Goal: Check status: Check status

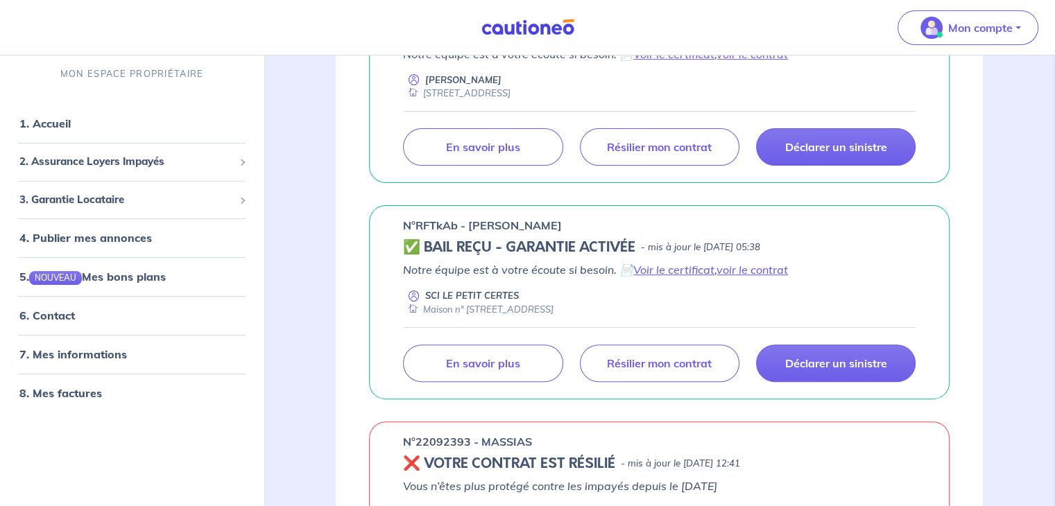
scroll to position [319, 0]
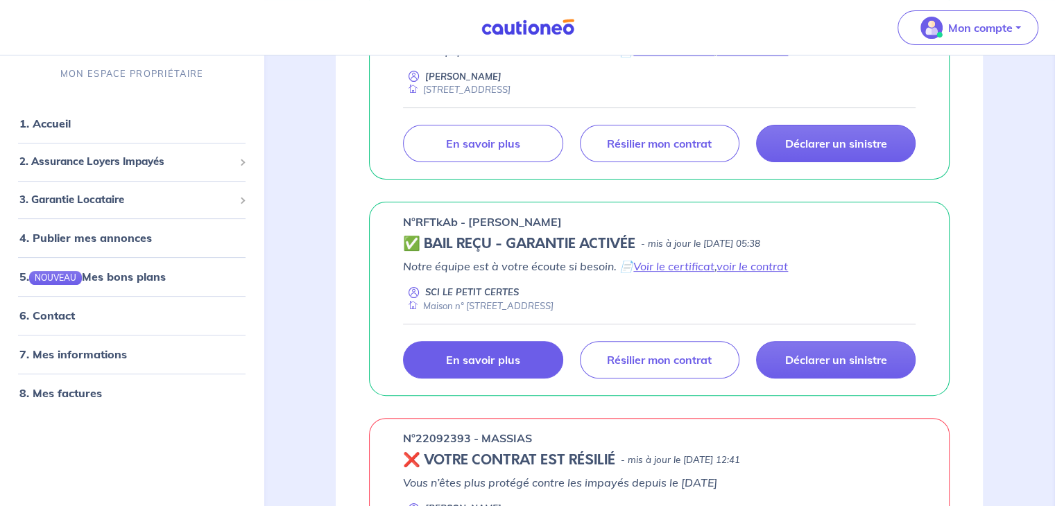
click at [490, 373] on link "En savoir plus" at bounding box center [483, 359] width 160 height 37
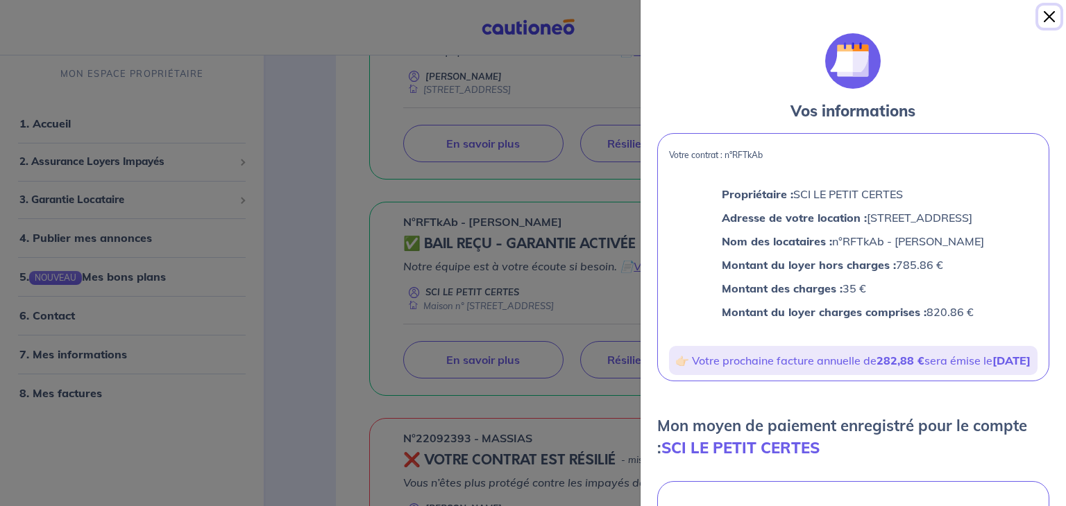
click at [1051, 20] on button "Close" at bounding box center [1049, 17] width 22 height 22
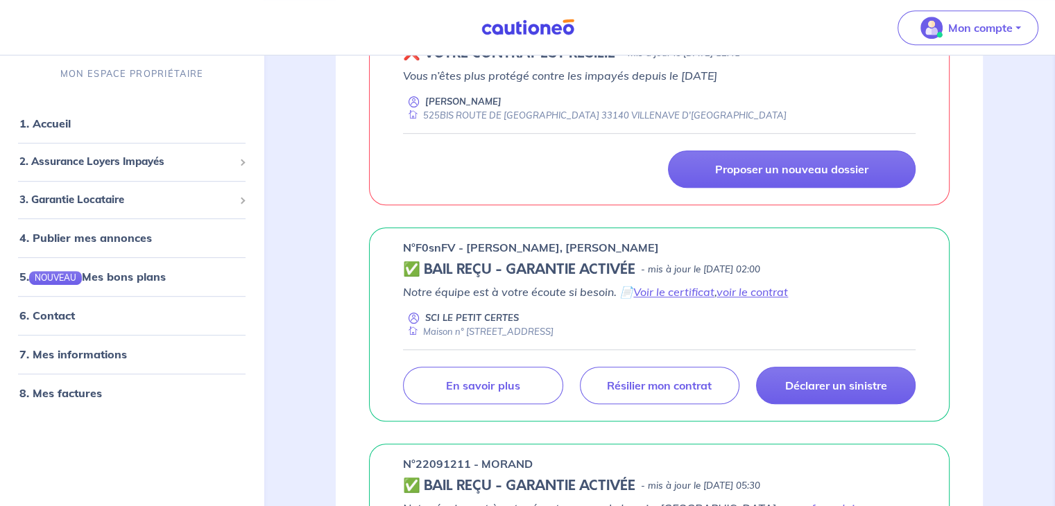
scroll to position [735, 0]
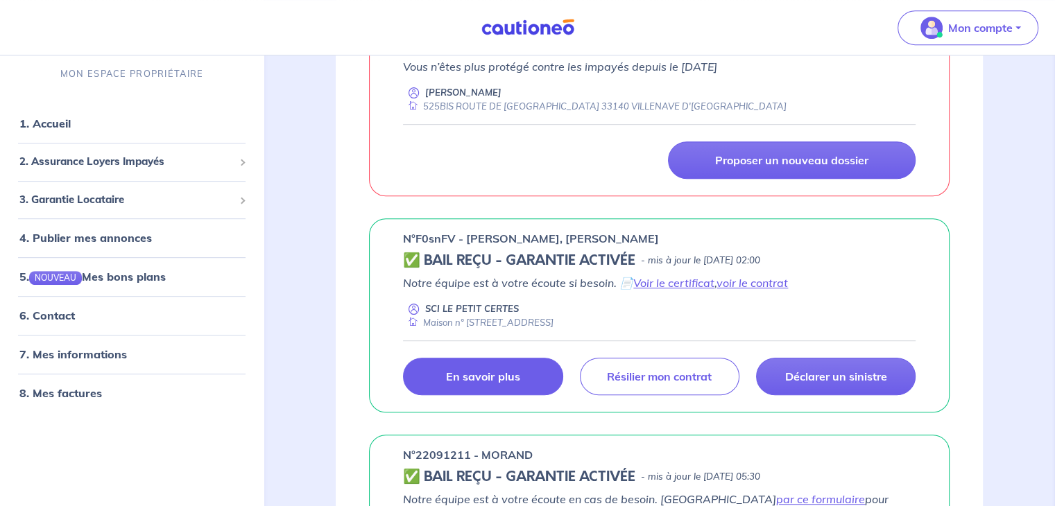
click at [524, 379] on link "En savoir plus" at bounding box center [483, 376] width 160 height 37
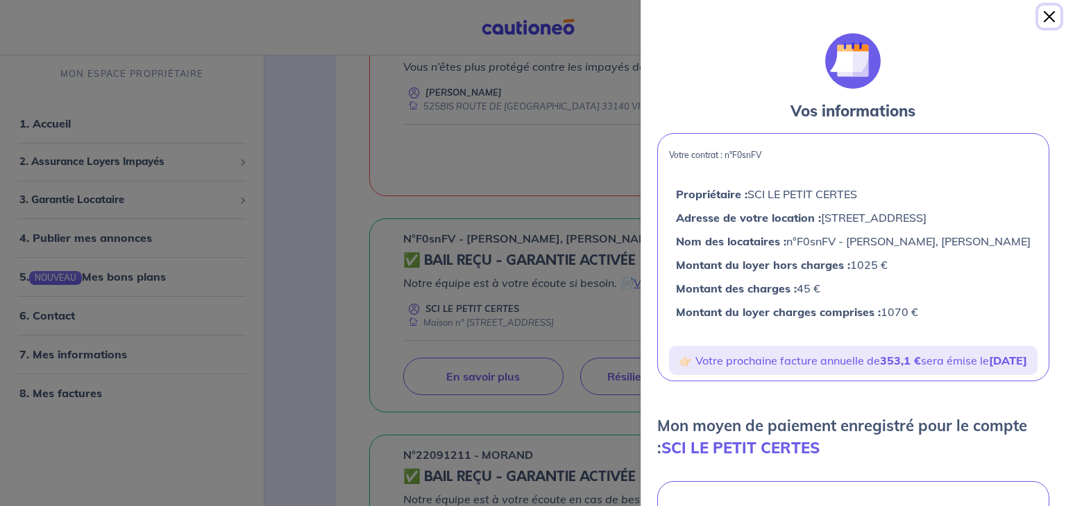
click at [1049, 17] on button "Close" at bounding box center [1049, 17] width 22 height 22
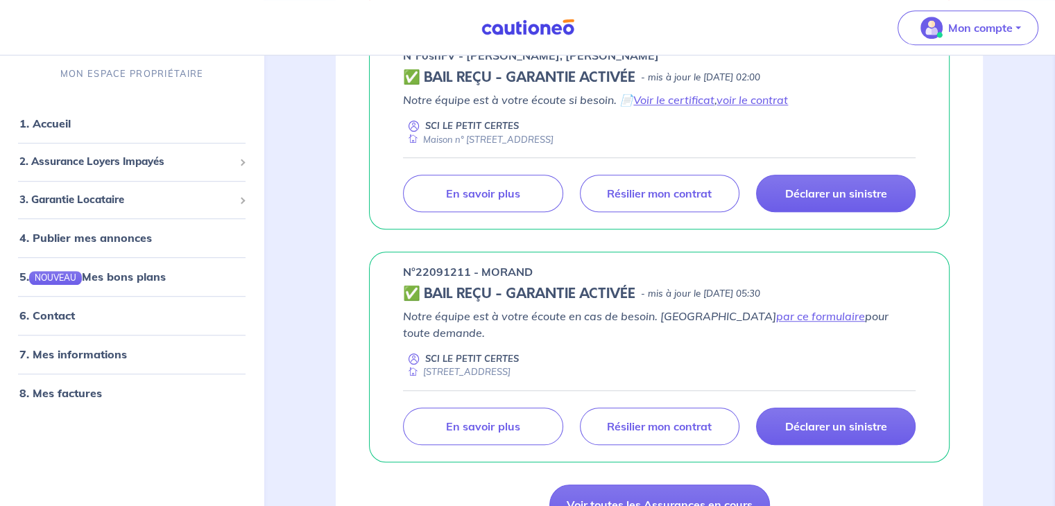
scroll to position [956, 0]
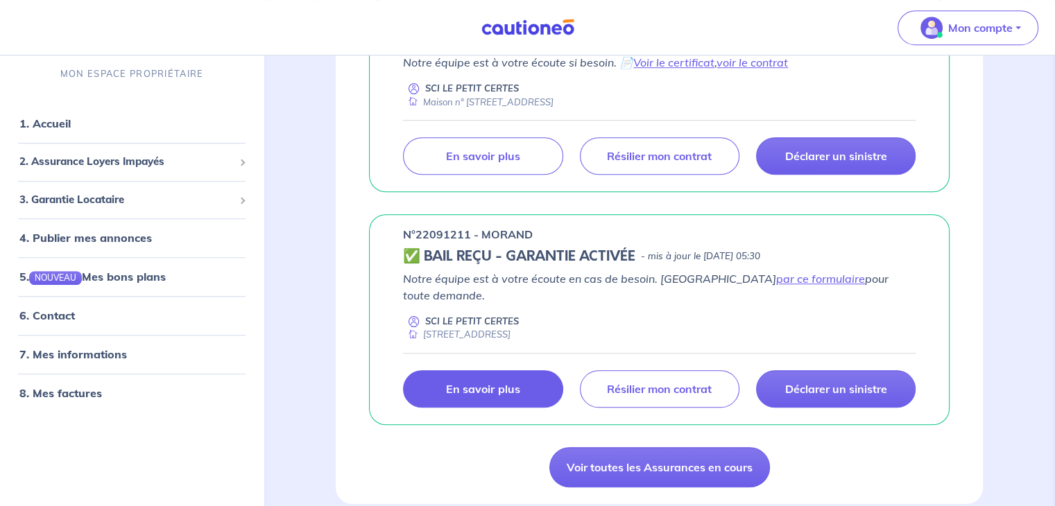
click at [541, 373] on link "En savoir plus" at bounding box center [483, 388] width 160 height 37
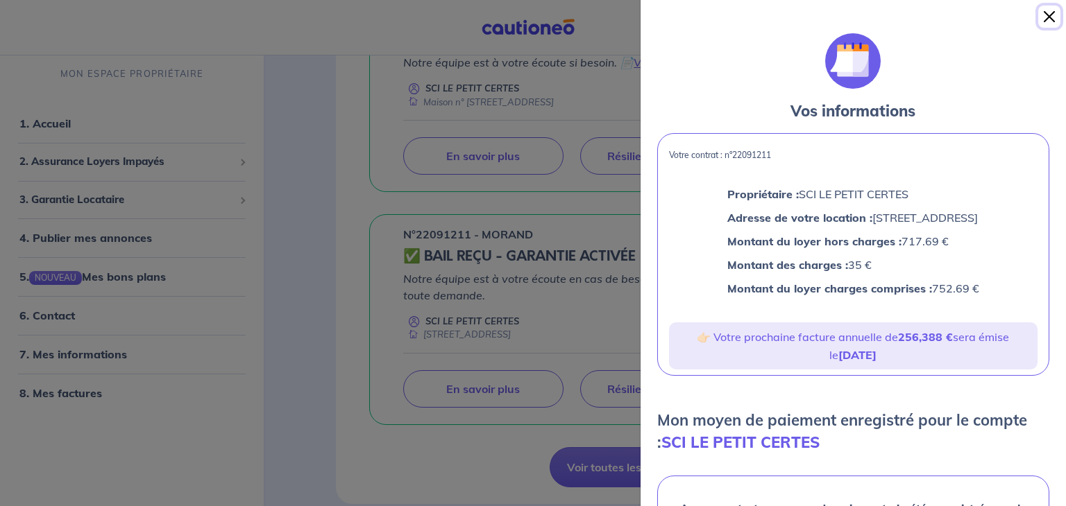
click at [1051, 17] on button "Close" at bounding box center [1049, 17] width 22 height 22
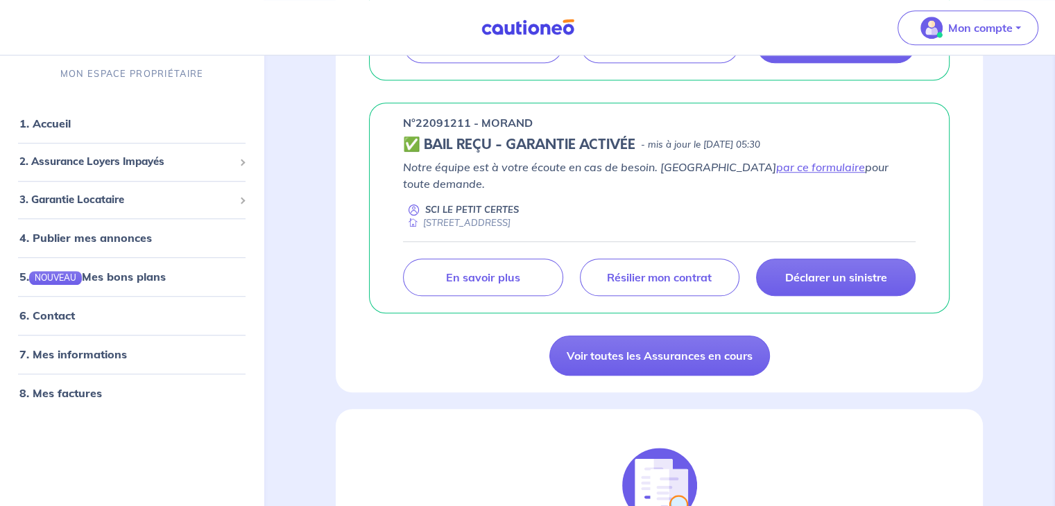
scroll to position [1077, 0]
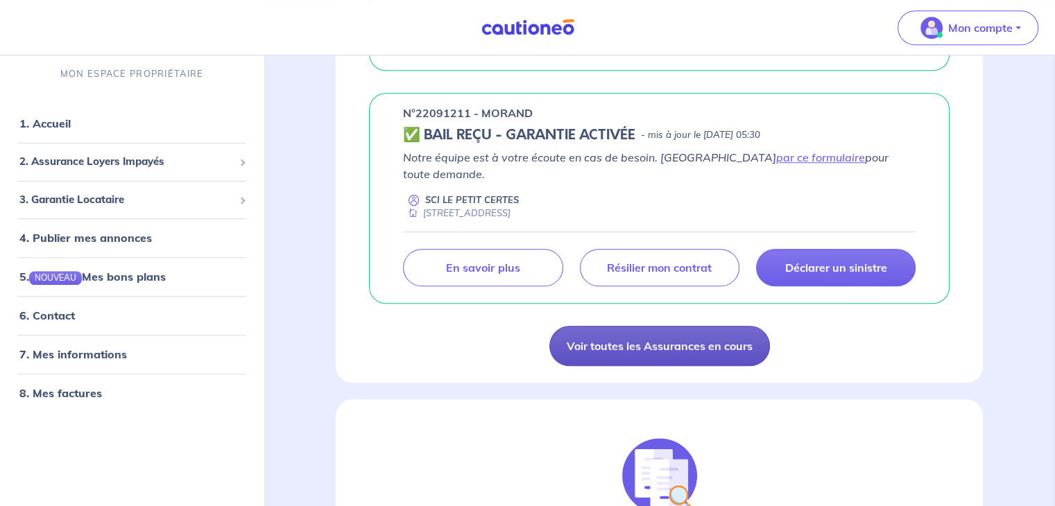
click at [731, 326] on link "Voir toutes les Assurances en cours" at bounding box center [659, 346] width 221 height 40
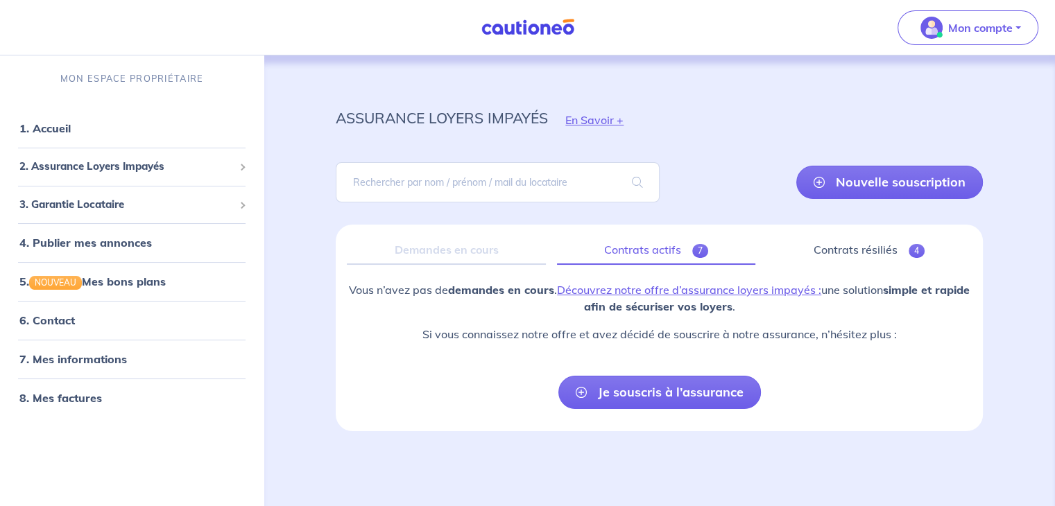
click at [699, 249] on span "7" at bounding box center [700, 251] width 16 height 14
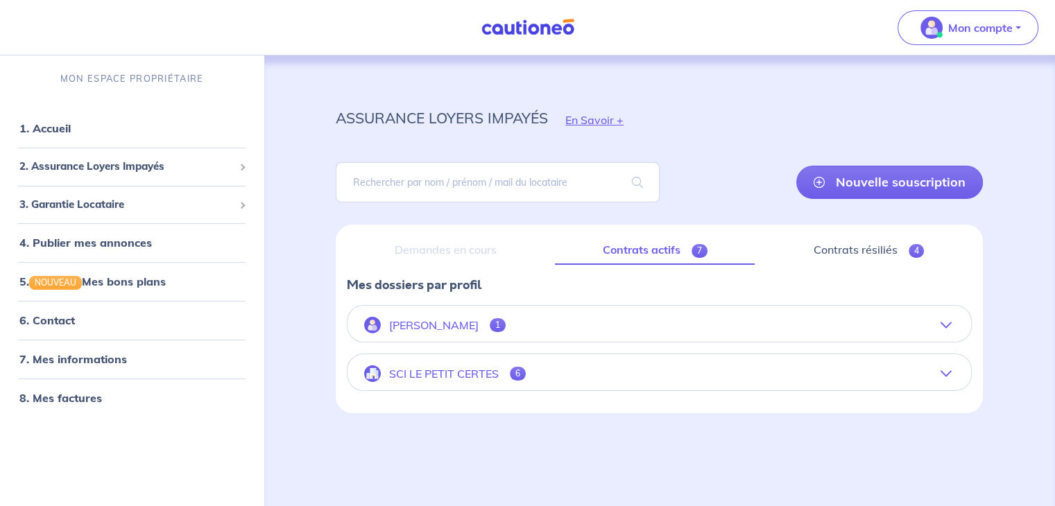
scroll to position [5, 0]
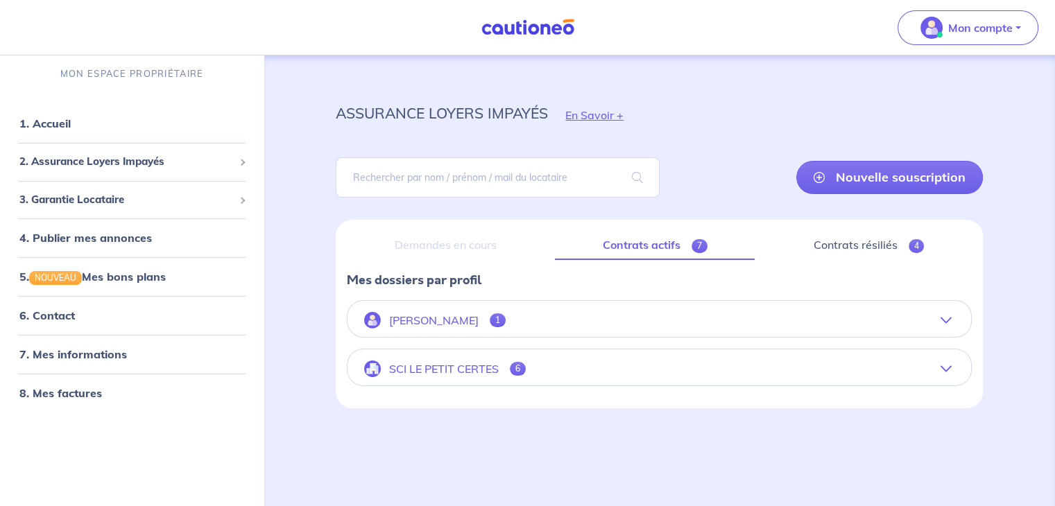
click at [941, 374] on button "SCI LE PETIT CERTES 6" at bounding box center [660, 368] width 624 height 33
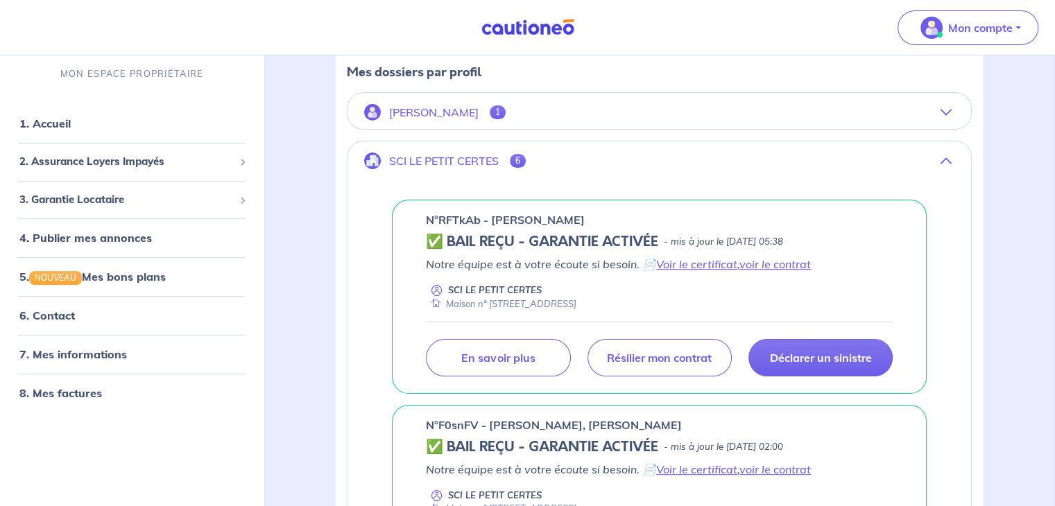
scroll to position [223, 0]
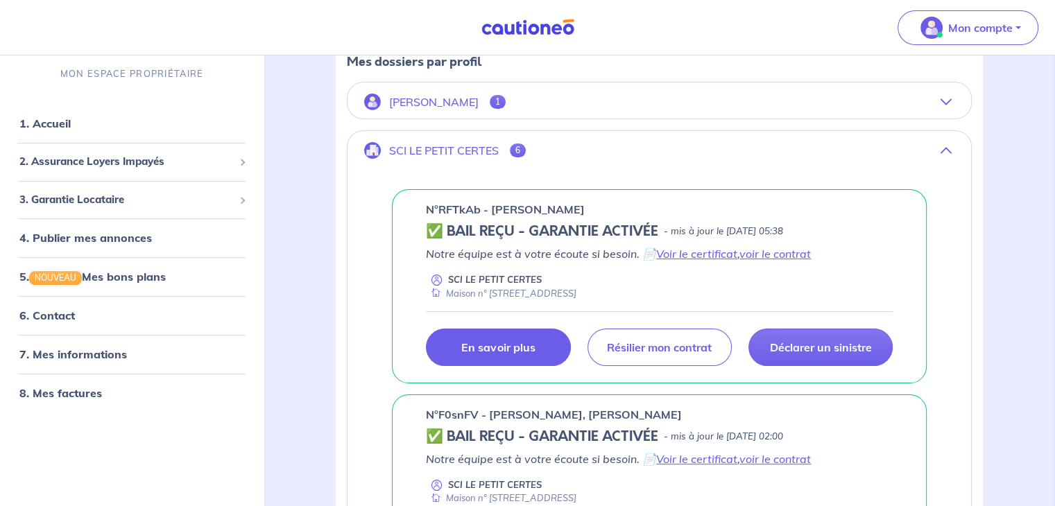
click at [463, 353] on link "En savoir plus" at bounding box center [498, 347] width 144 height 37
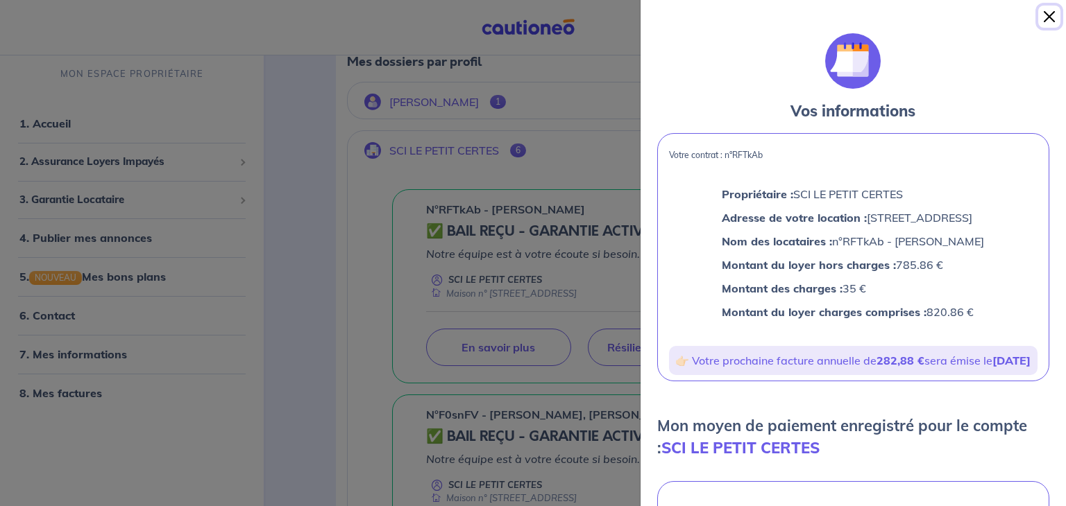
click at [1050, 14] on button "Close" at bounding box center [1049, 17] width 22 height 22
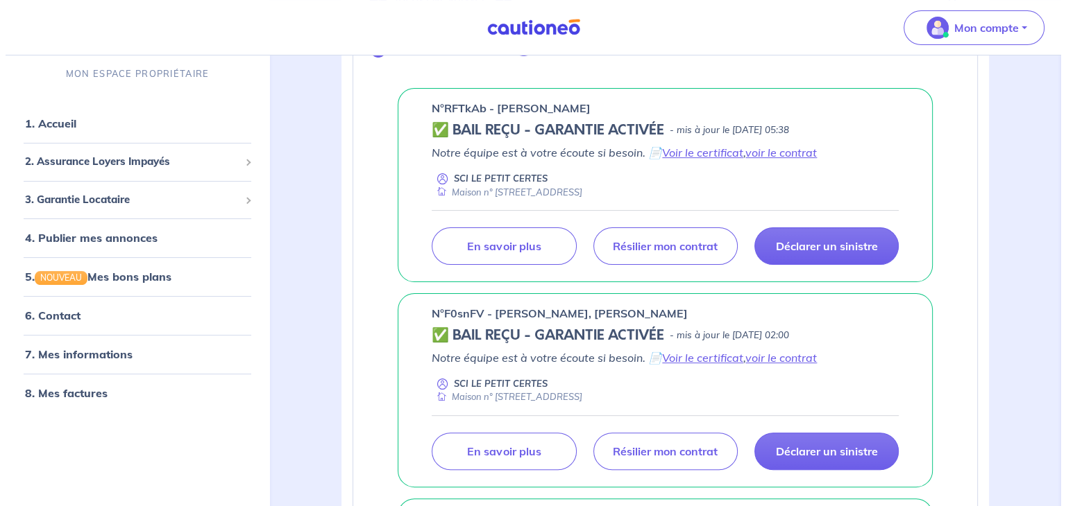
scroll to position [327, 0]
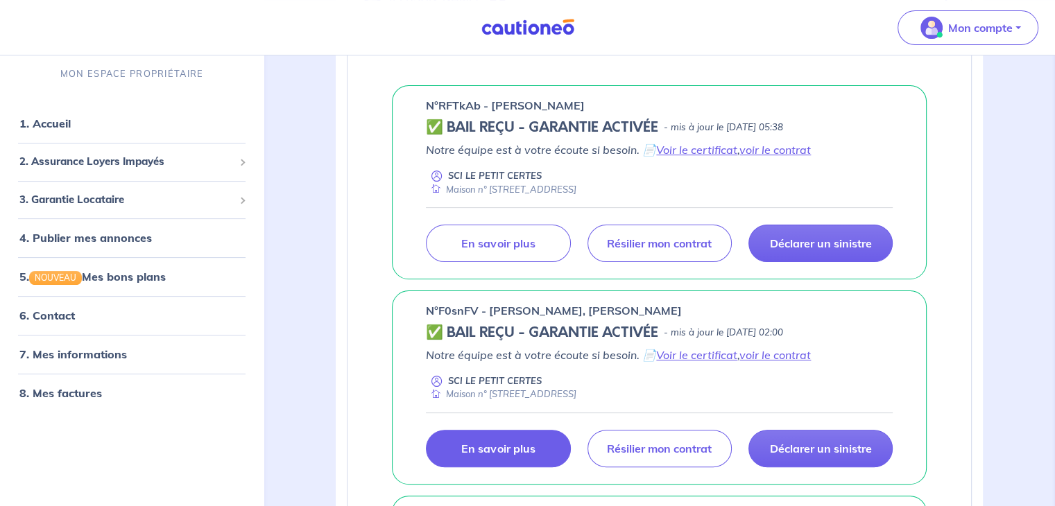
click at [522, 445] on p "En savoir plus" at bounding box center [498, 449] width 74 height 14
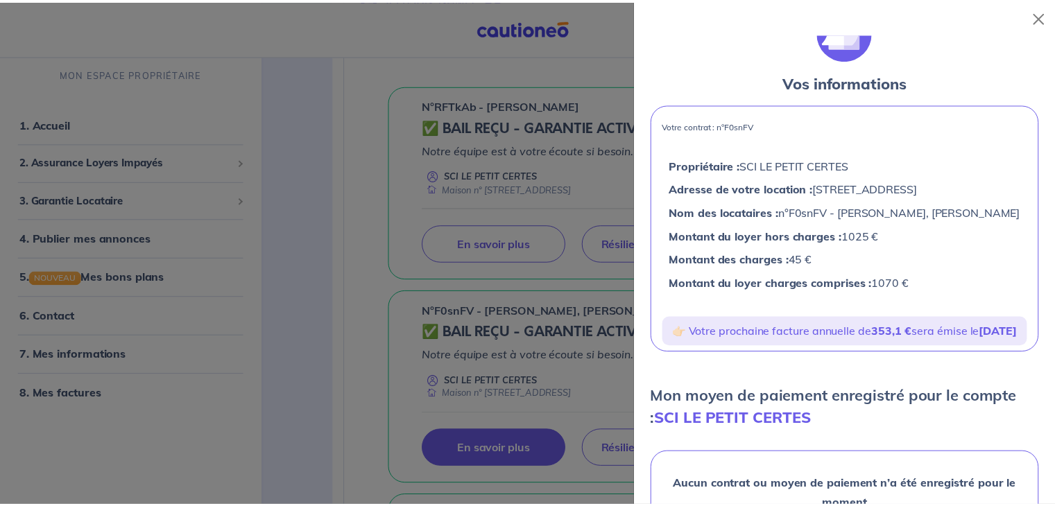
scroll to position [31, 0]
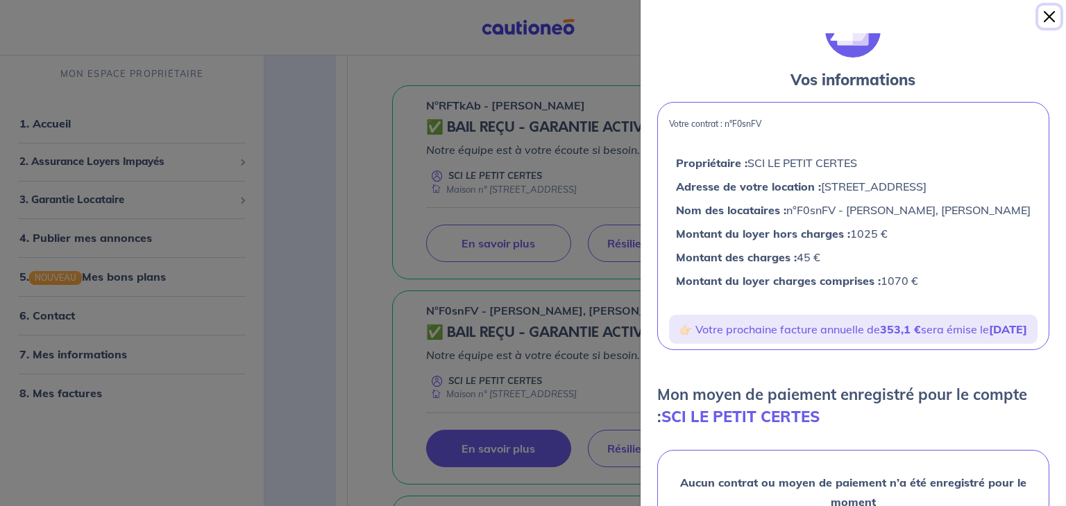
click at [1051, 13] on button "Close" at bounding box center [1049, 17] width 22 height 22
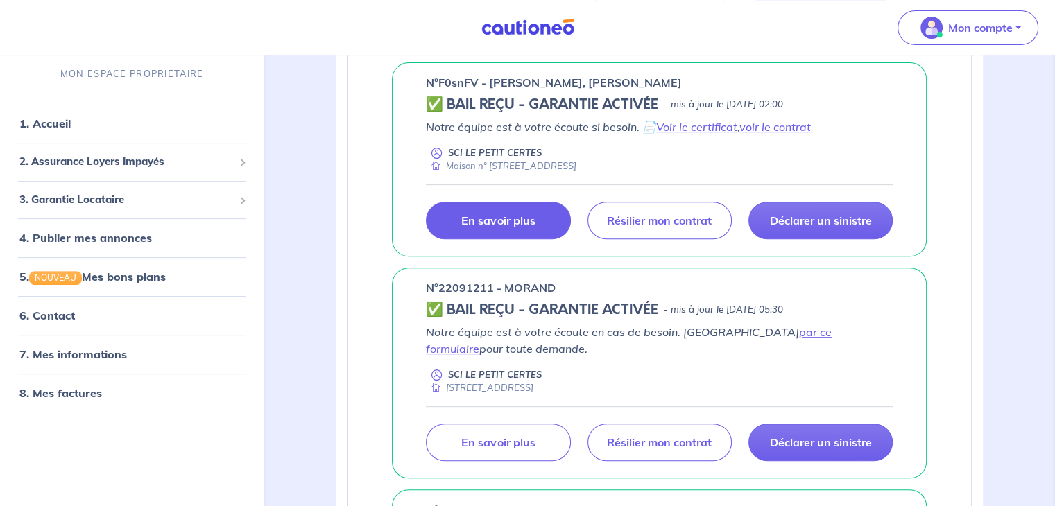
scroll to position [558, 0]
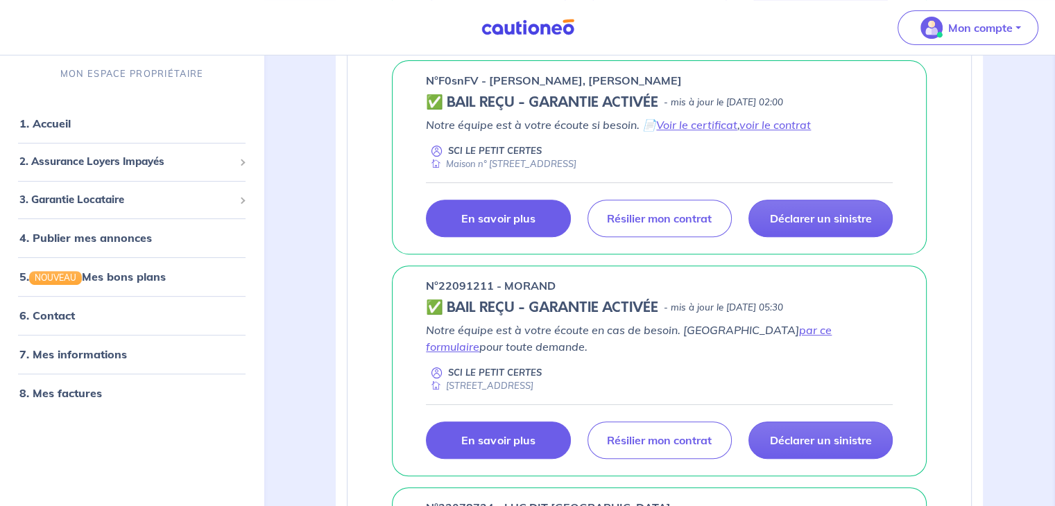
click at [533, 447] on link "En savoir plus" at bounding box center [498, 440] width 144 height 37
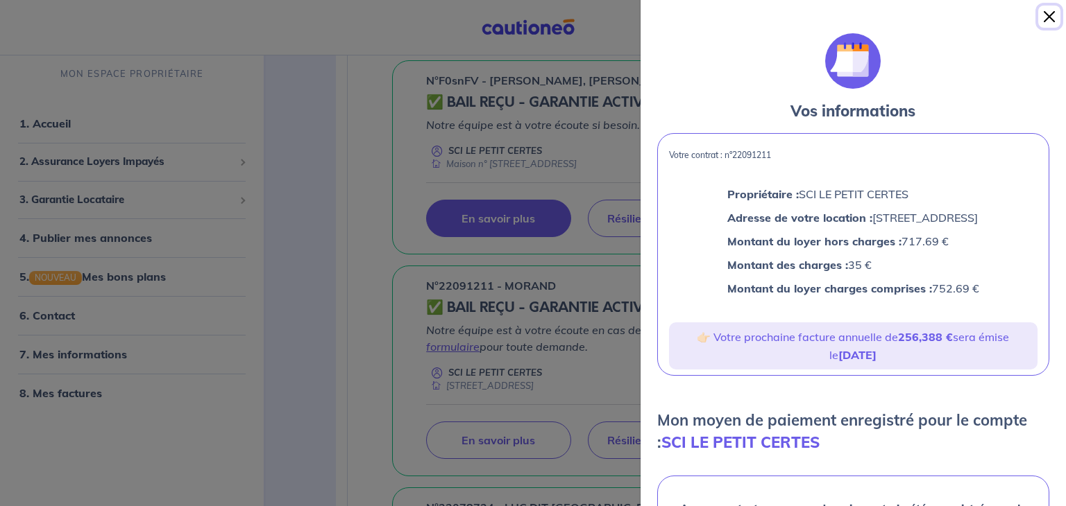
click at [1049, 23] on button "Close" at bounding box center [1049, 17] width 22 height 22
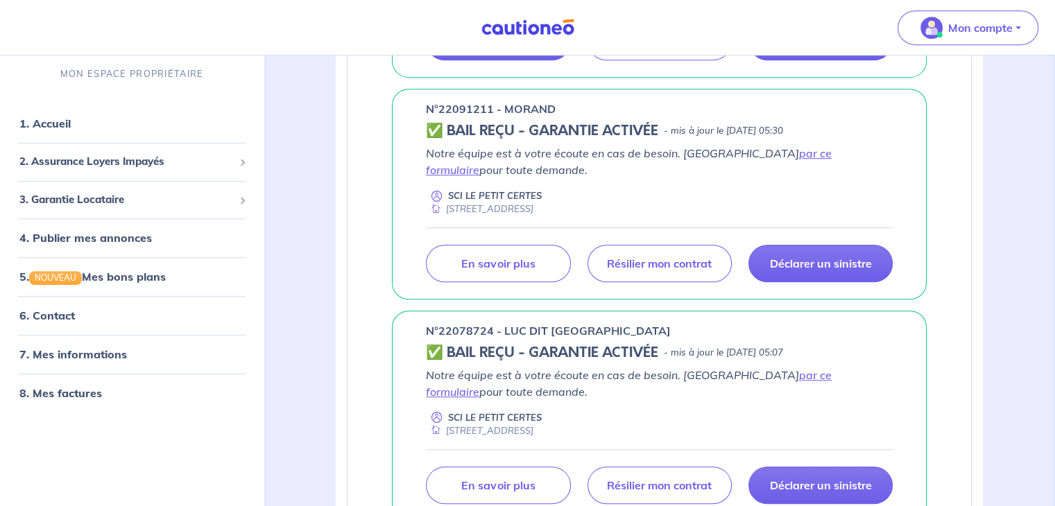
scroll to position [752, 0]
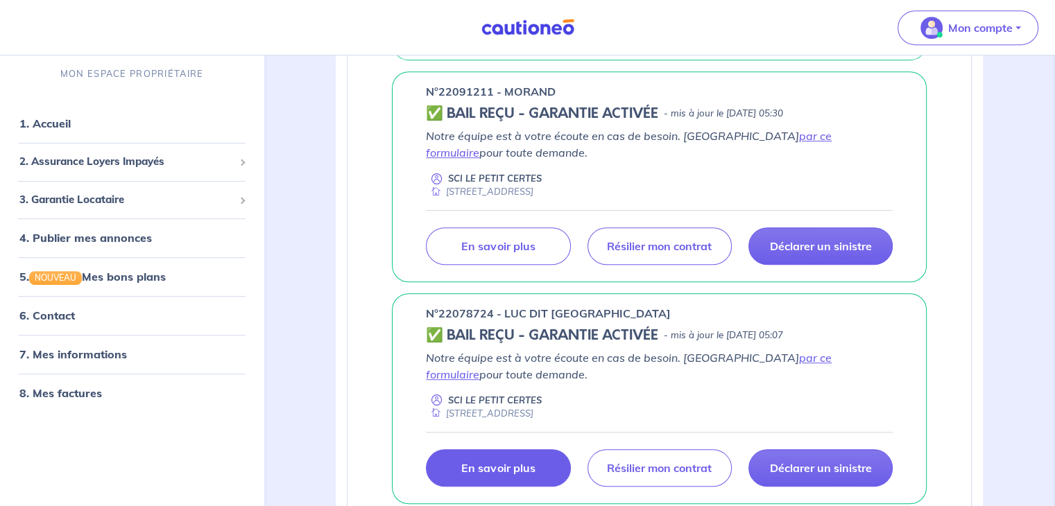
click at [491, 463] on p "En savoir plus" at bounding box center [498, 468] width 74 height 14
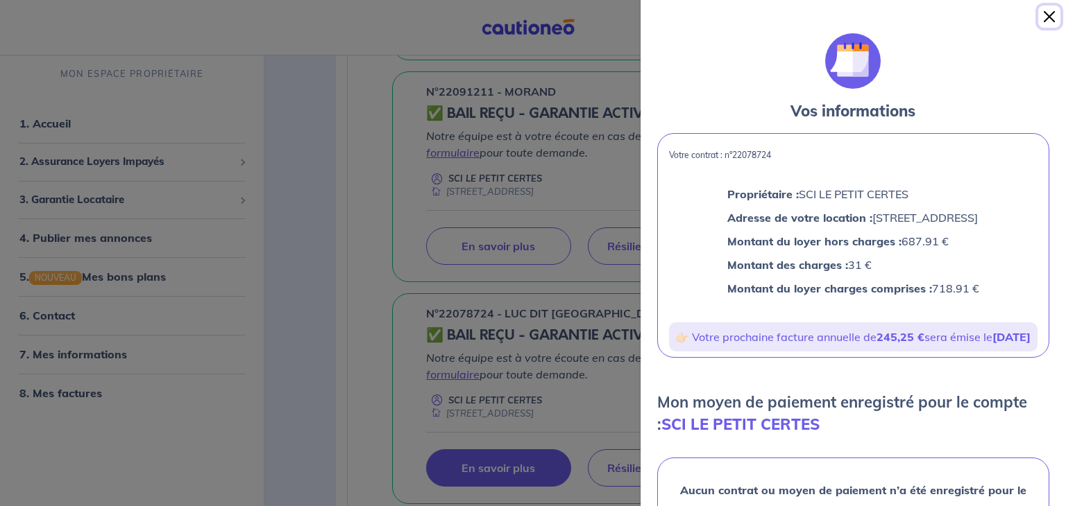
click at [1054, 15] on button "Close" at bounding box center [1049, 17] width 22 height 22
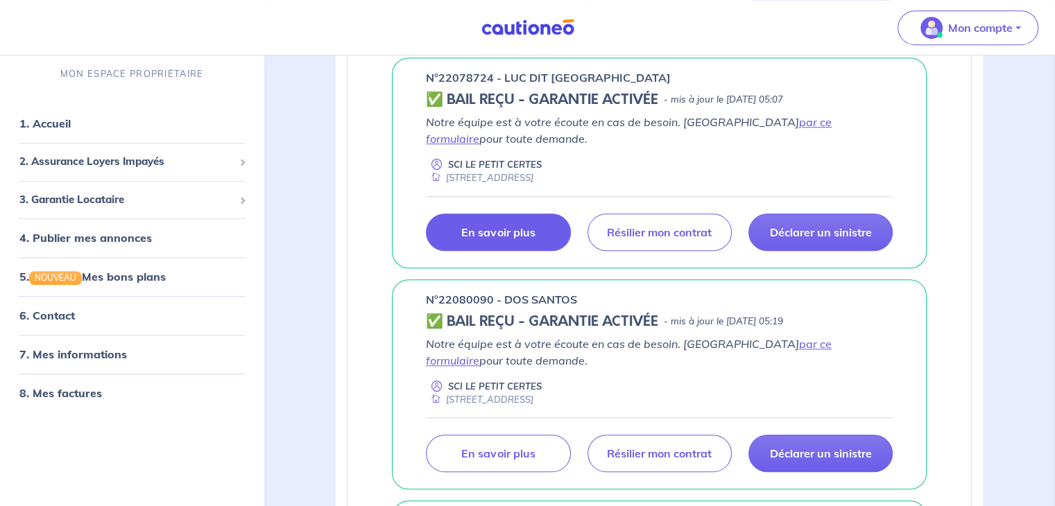
scroll to position [1007, 0]
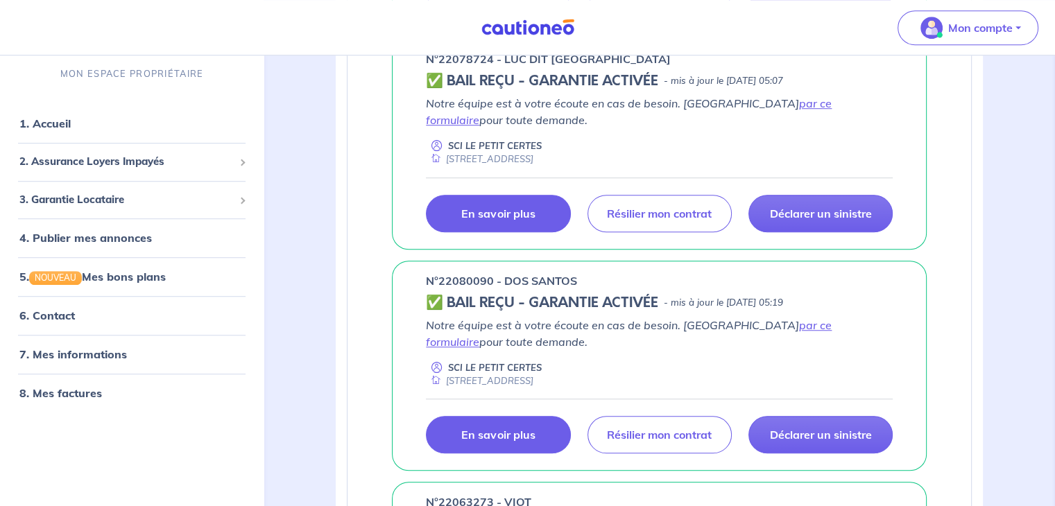
click at [477, 435] on p "En savoir plus" at bounding box center [498, 435] width 74 height 14
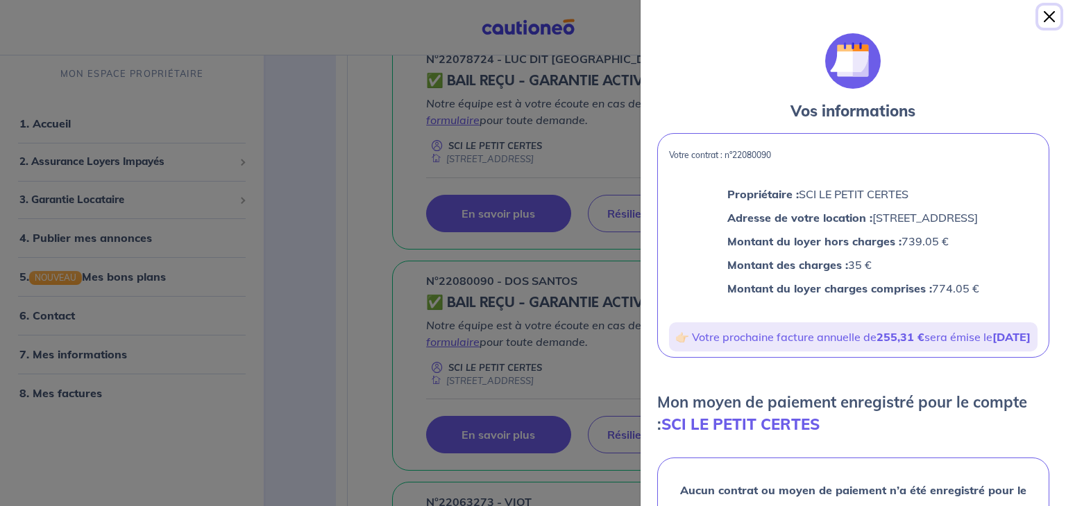
click at [1048, 17] on button "Close" at bounding box center [1049, 17] width 22 height 22
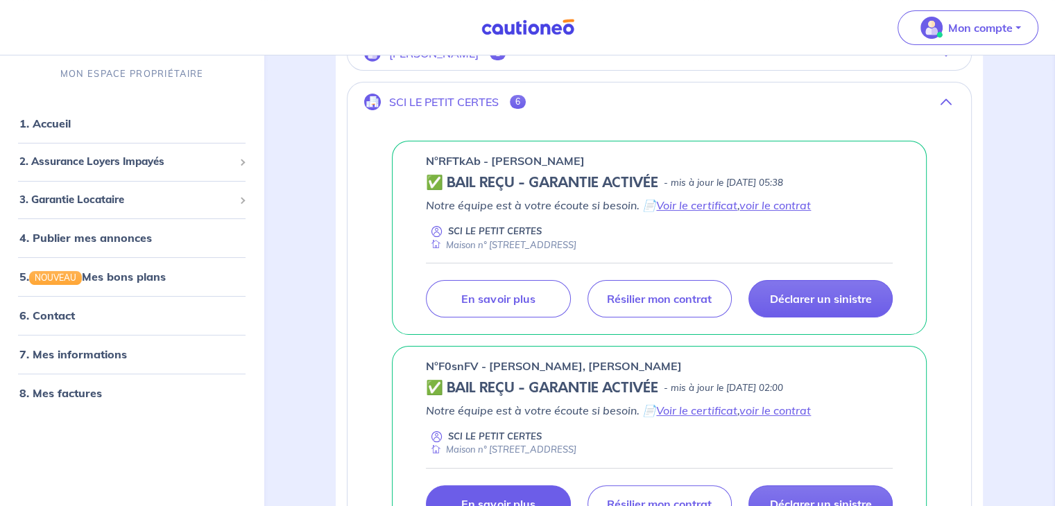
scroll to position [211, 0]
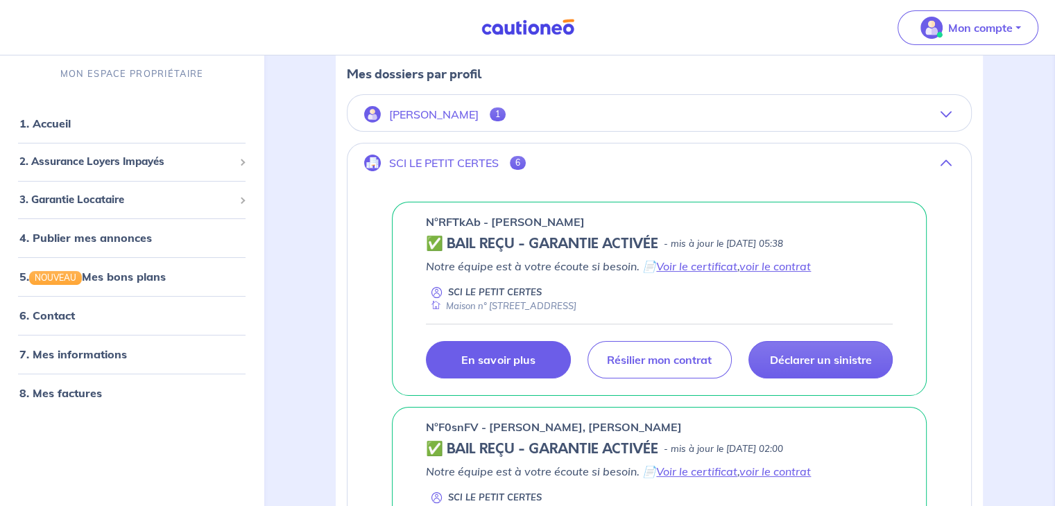
click at [470, 358] on p "En savoir plus" at bounding box center [498, 360] width 74 height 14
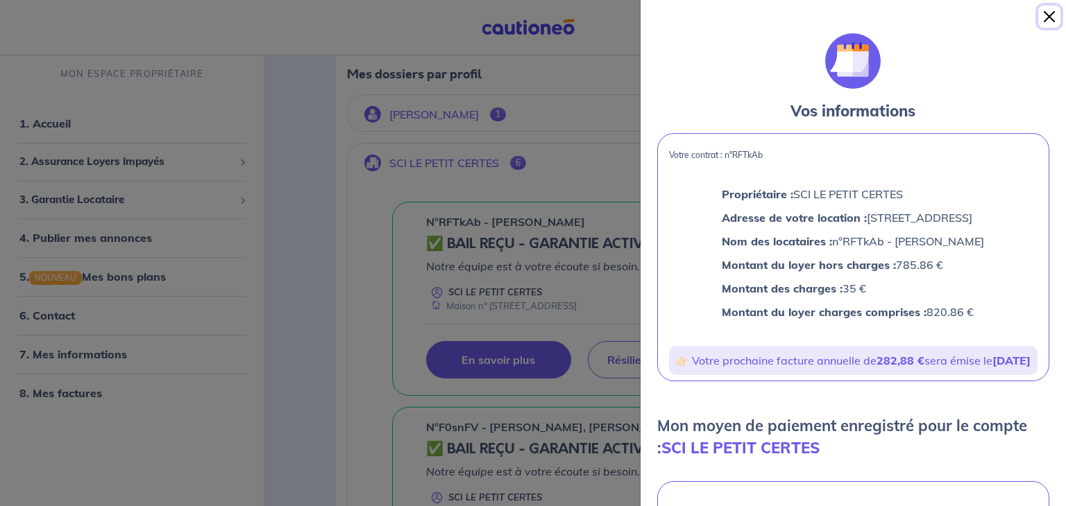
click at [1049, 22] on button "Close" at bounding box center [1049, 17] width 22 height 22
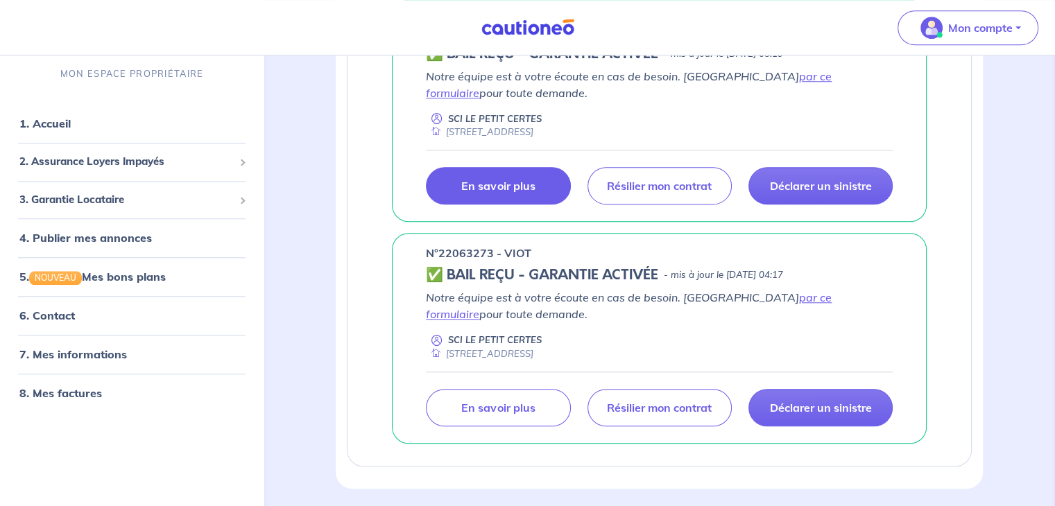
scroll to position [1283, 0]
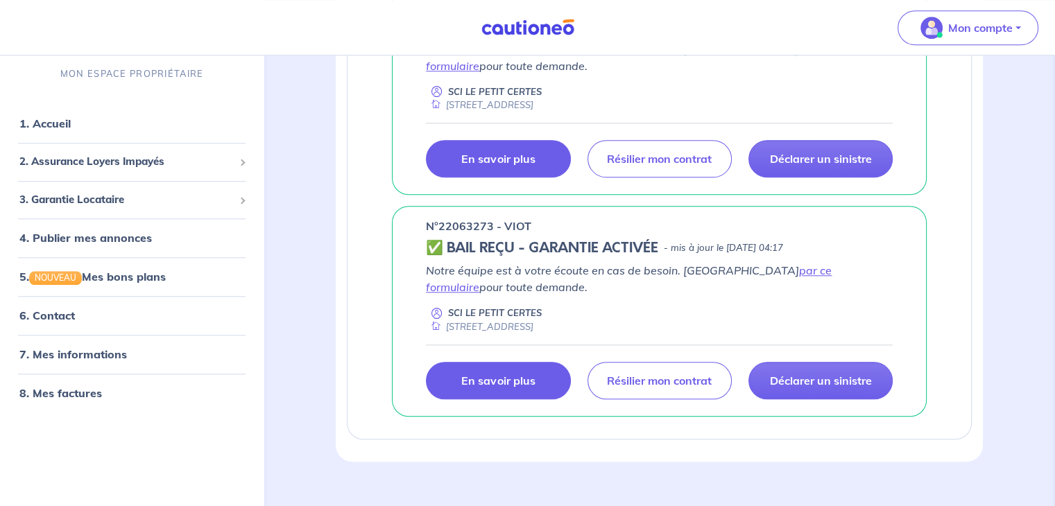
click at [504, 381] on p "En savoir plus" at bounding box center [498, 381] width 74 height 14
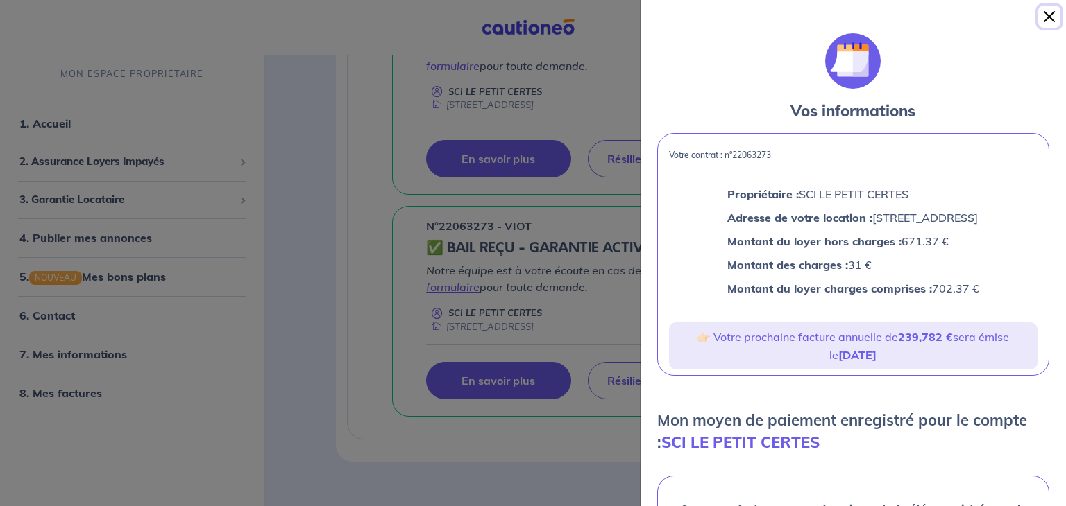
click at [1050, 15] on button "Close" at bounding box center [1049, 17] width 22 height 22
